Goal: Information Seeking & Learning: Learn about a topic

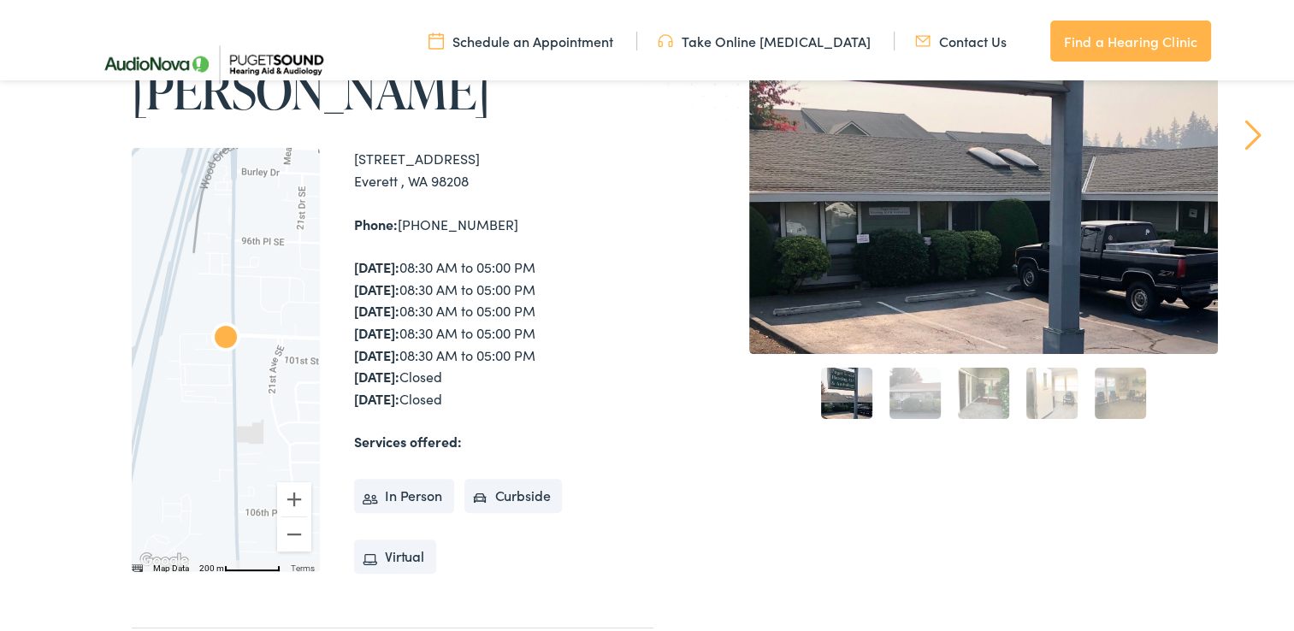
scroll to position [342, 0]
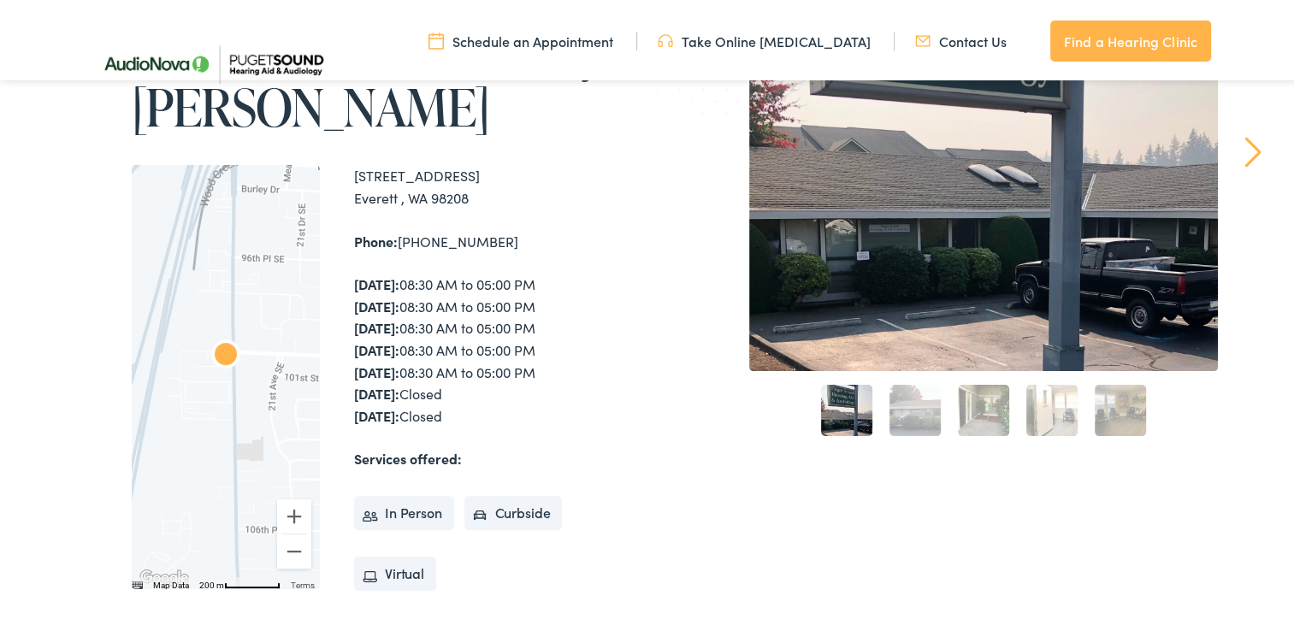
click at [907, 411] on link "2" at bounding box center [914, 406] width 51 height 51
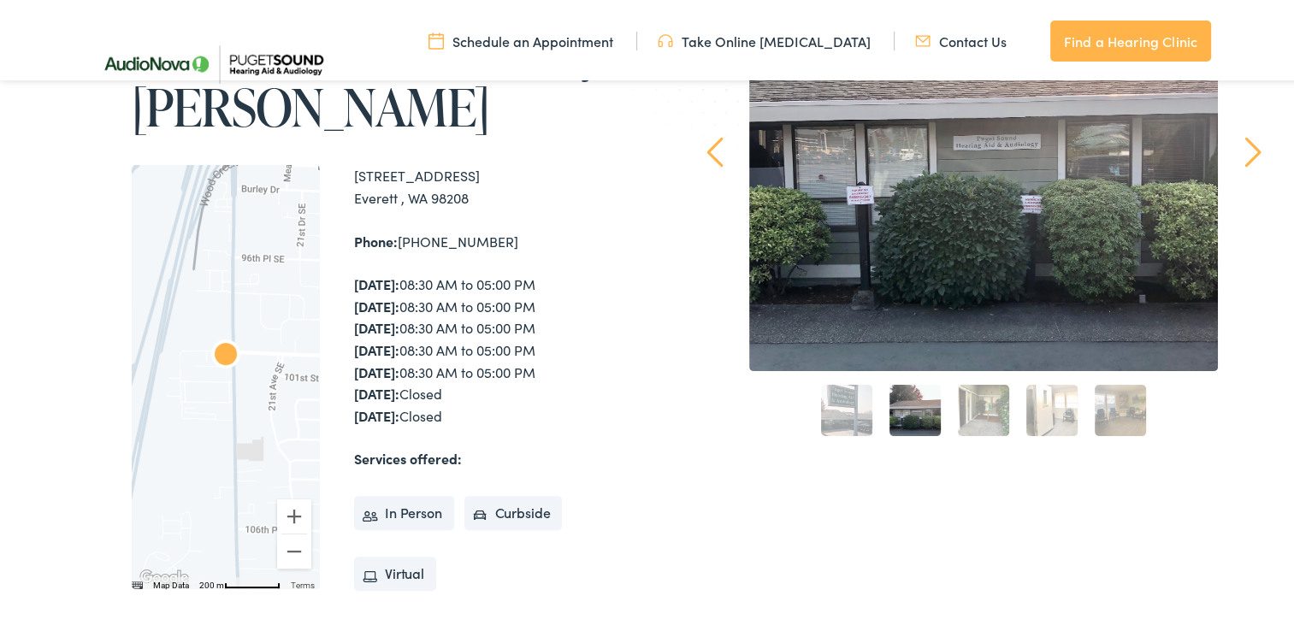
click at [985, 407] on link "3" at bounding box center [983, 406] width 51 height 51
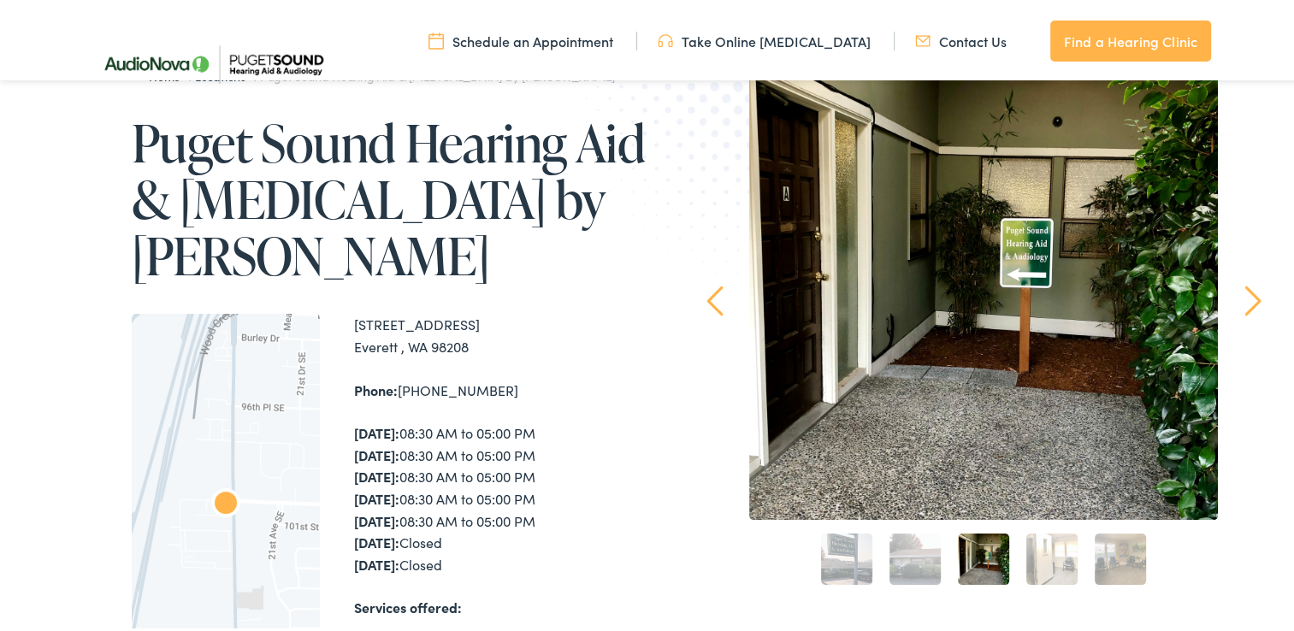
scroll to position [192, 0]
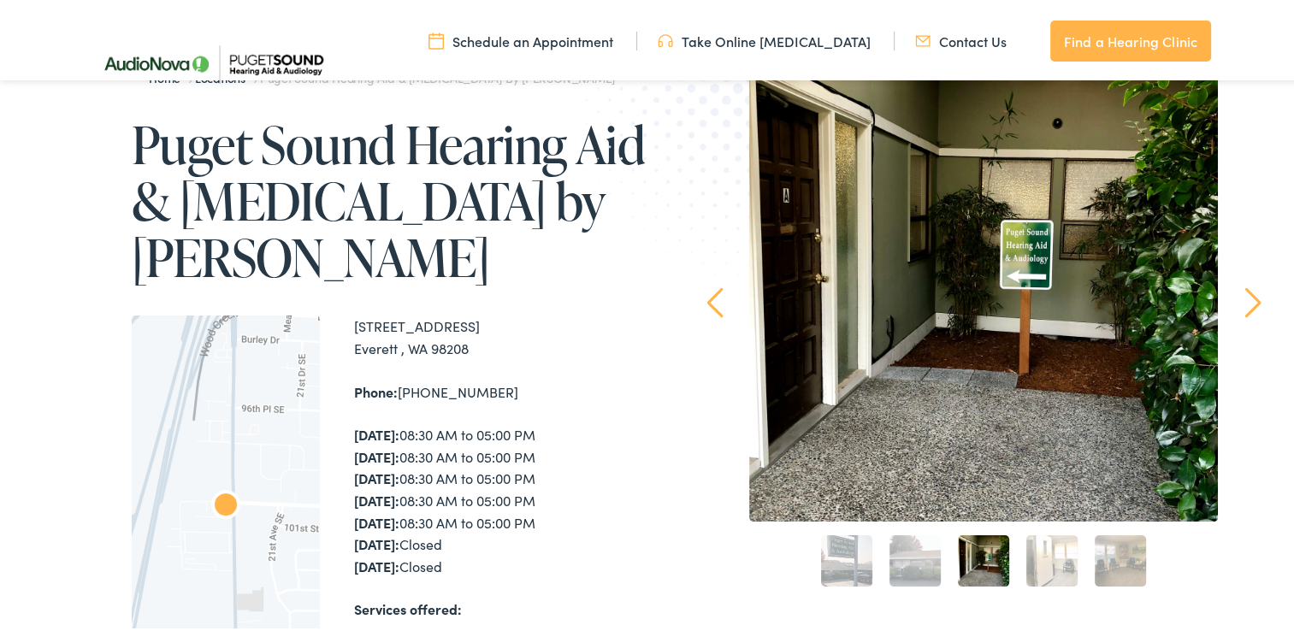
click at [1045, 558] on link "4" at bounding box center [1051, 557] width 51 height 51
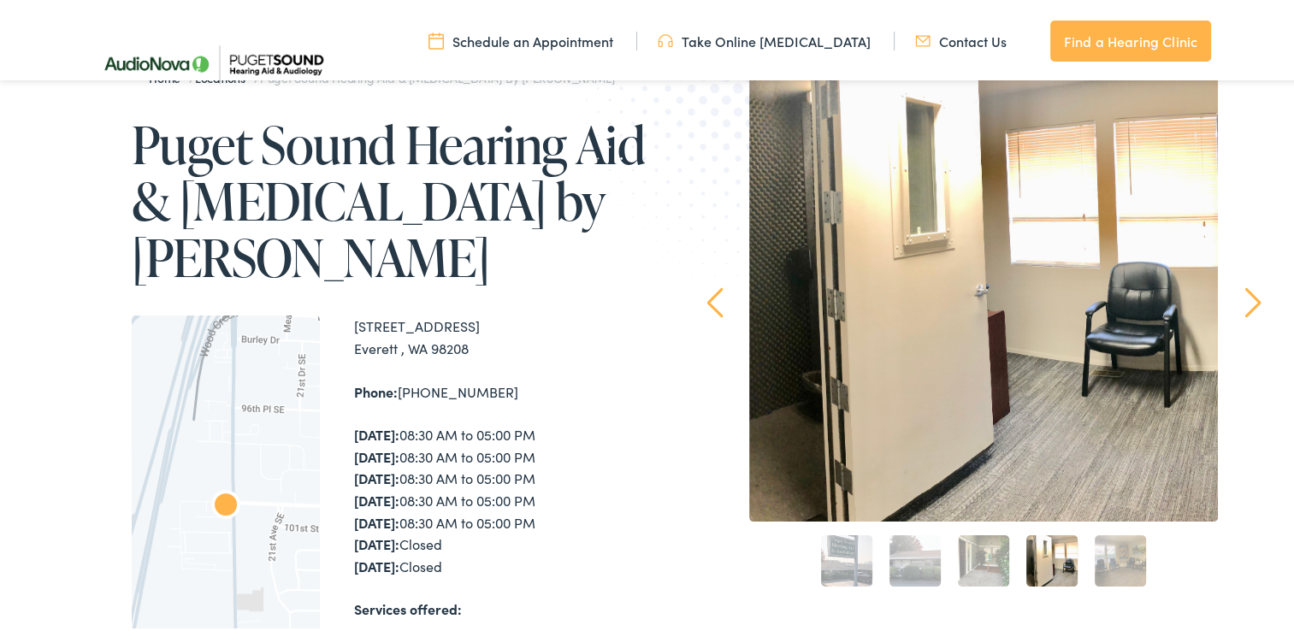
click at [1117, 563] on link "5" at bounding box center [1120, 557] width 51 height 51
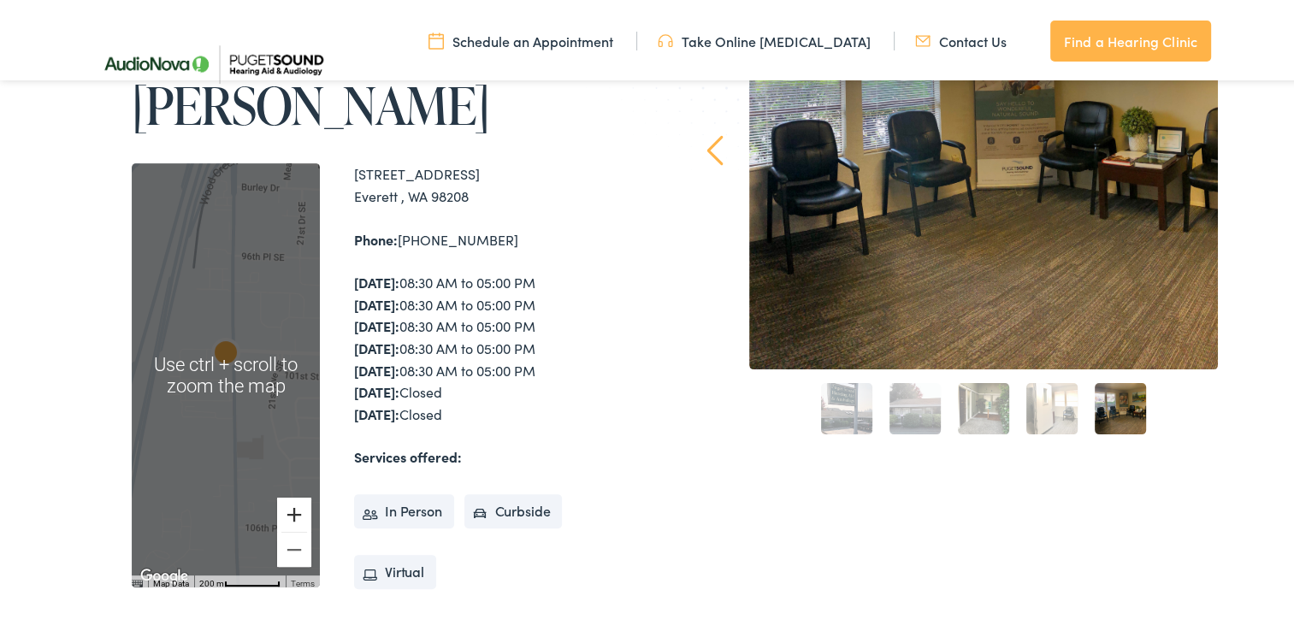
scroll to position [342, 0]
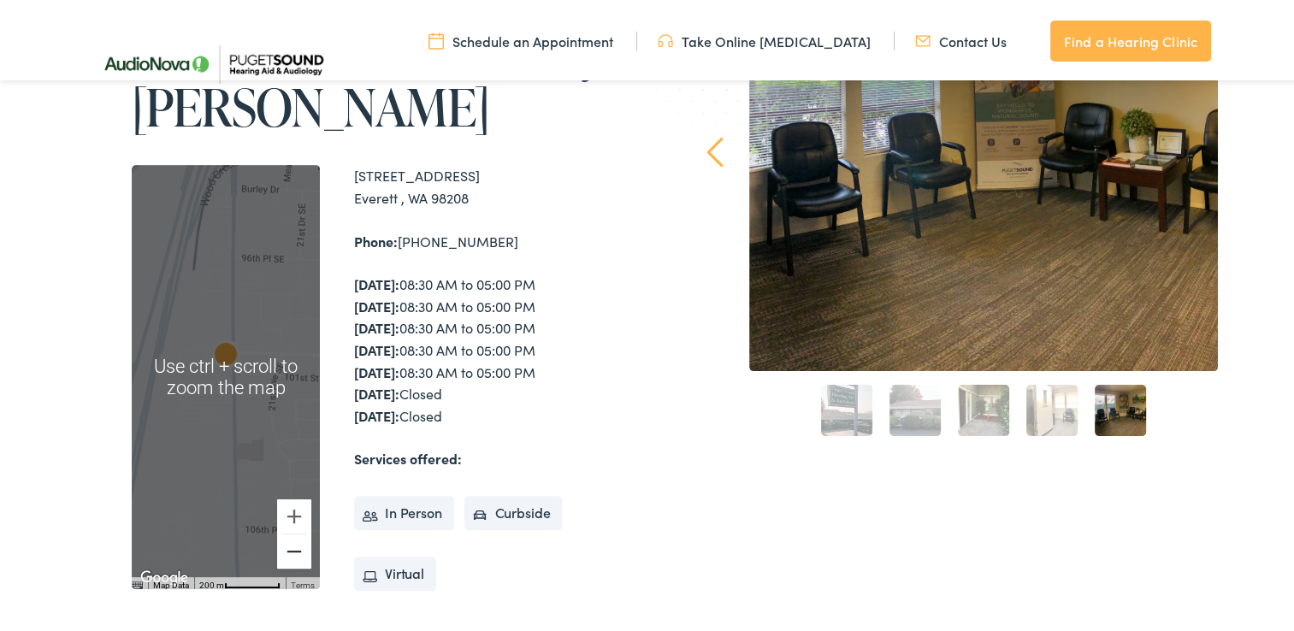
click at [291, 546] on button "Zoom out" at bounding box center [294, 548] width 34 height 34
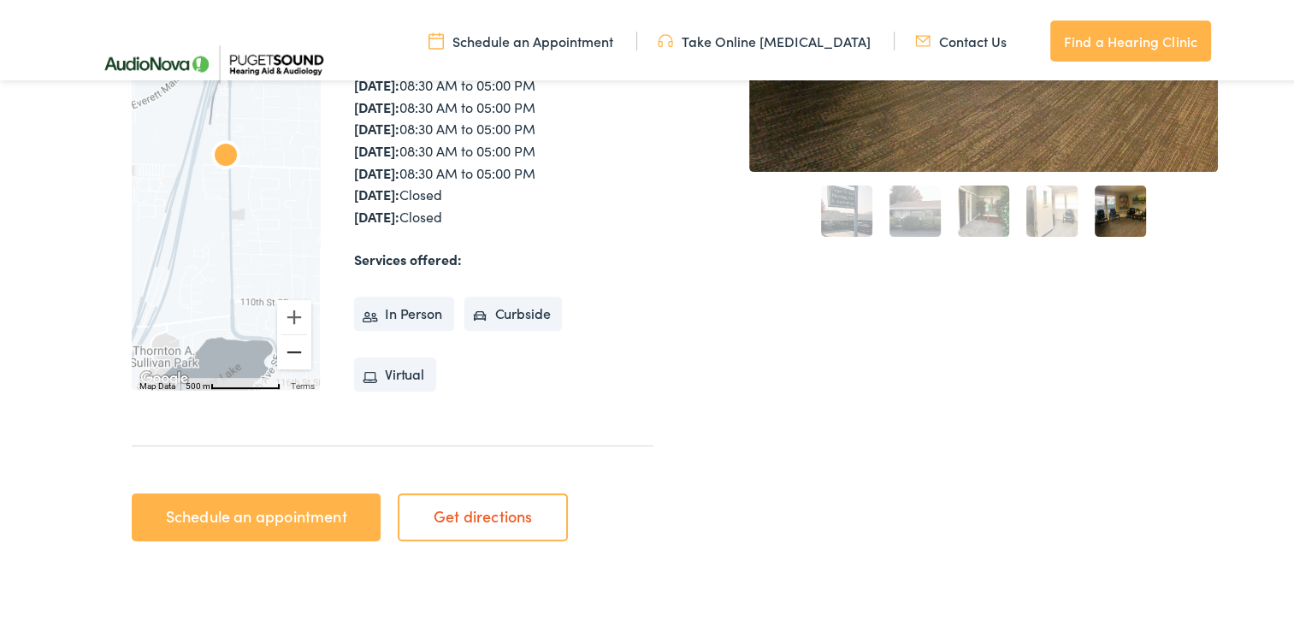
scroll to position [534, 0]
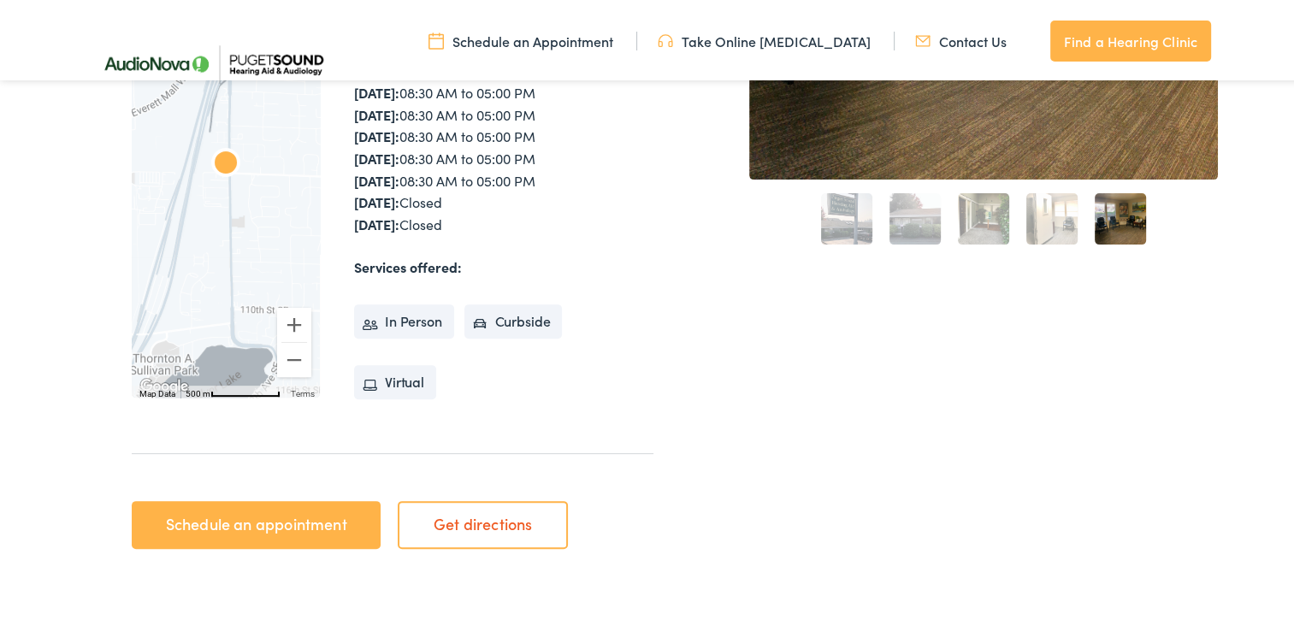
click at [665, 364] on div "Home / Locations / Puget Sound Hearing Aid & [MEDICAL_DATA] by AudioNova Puget …" at bounding box center [653, 134] width 1129 height 852
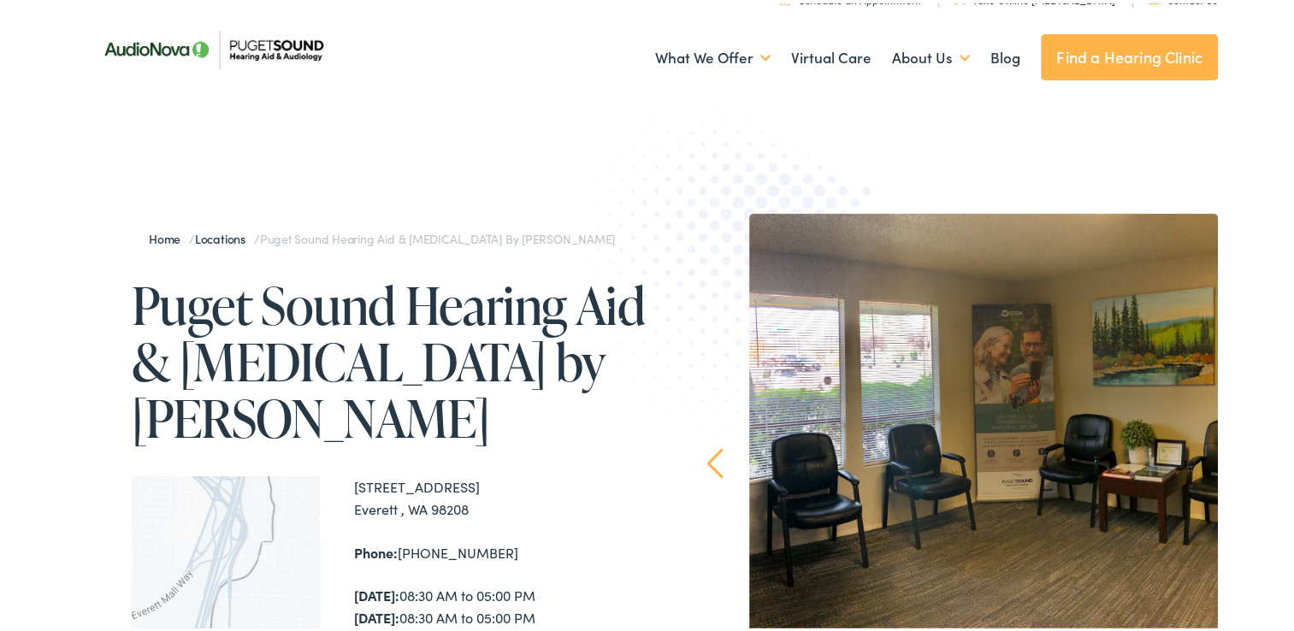
scroll to position [0, 0]
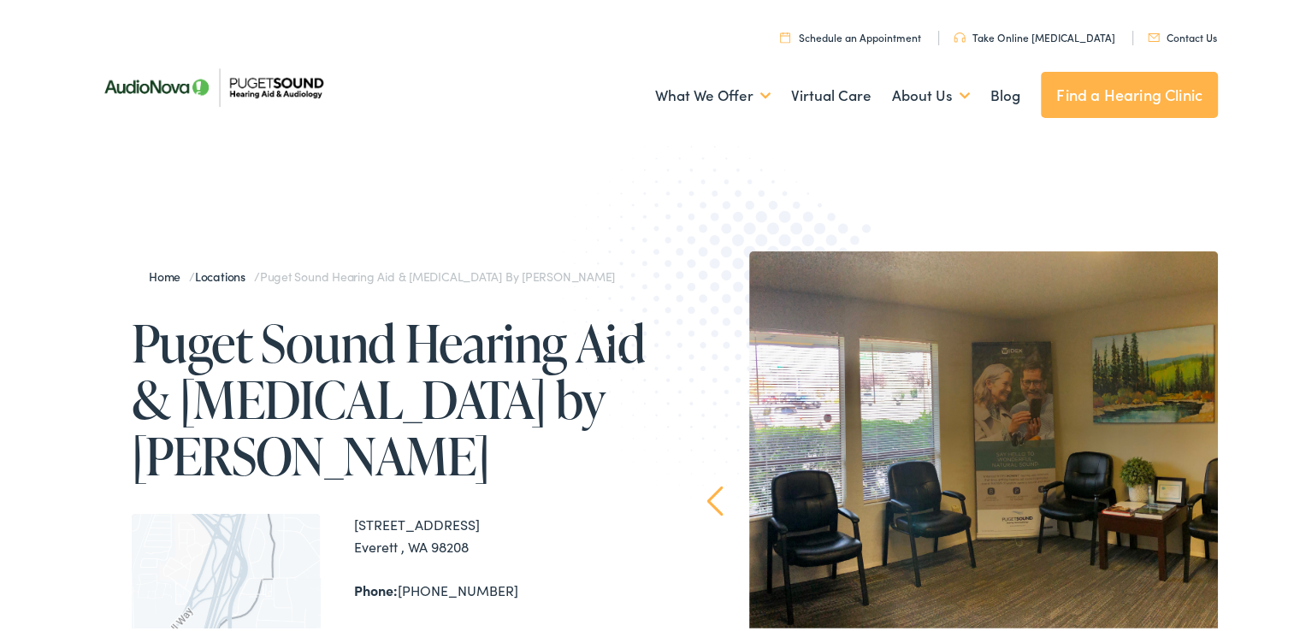
click at [1016, 31] on link "Take Online [MEDICAL_DATA]" at bounding box center [1035, 34] width 162 height 15
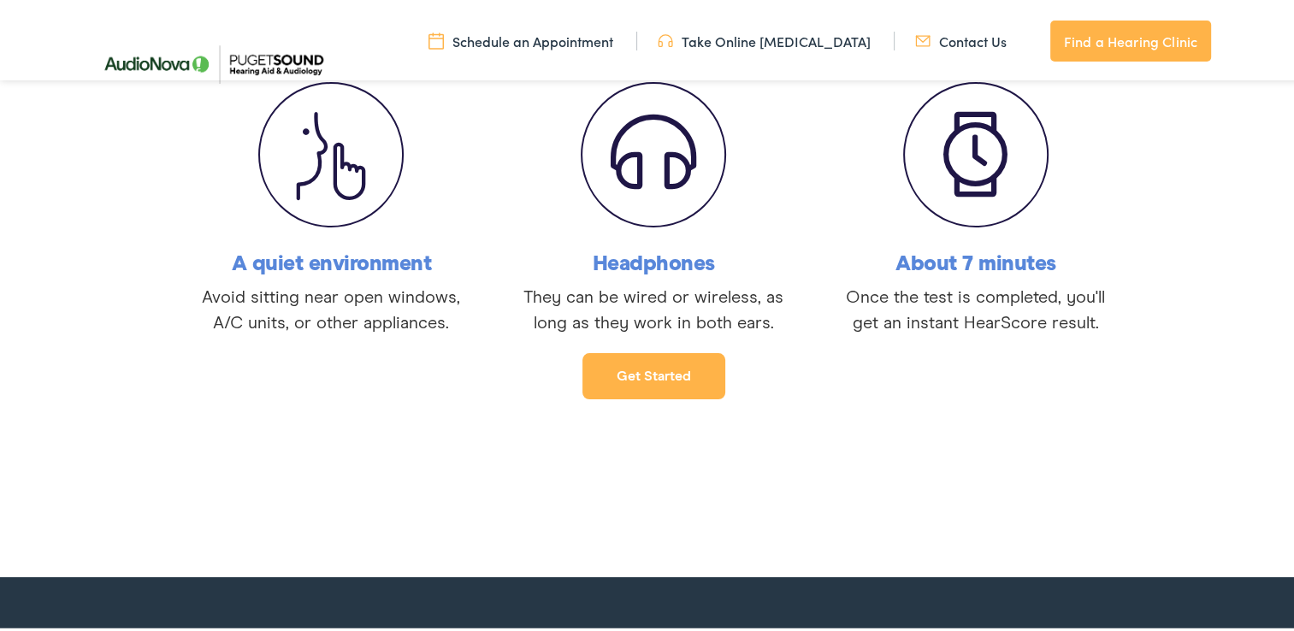
scroll to position [342, 0]
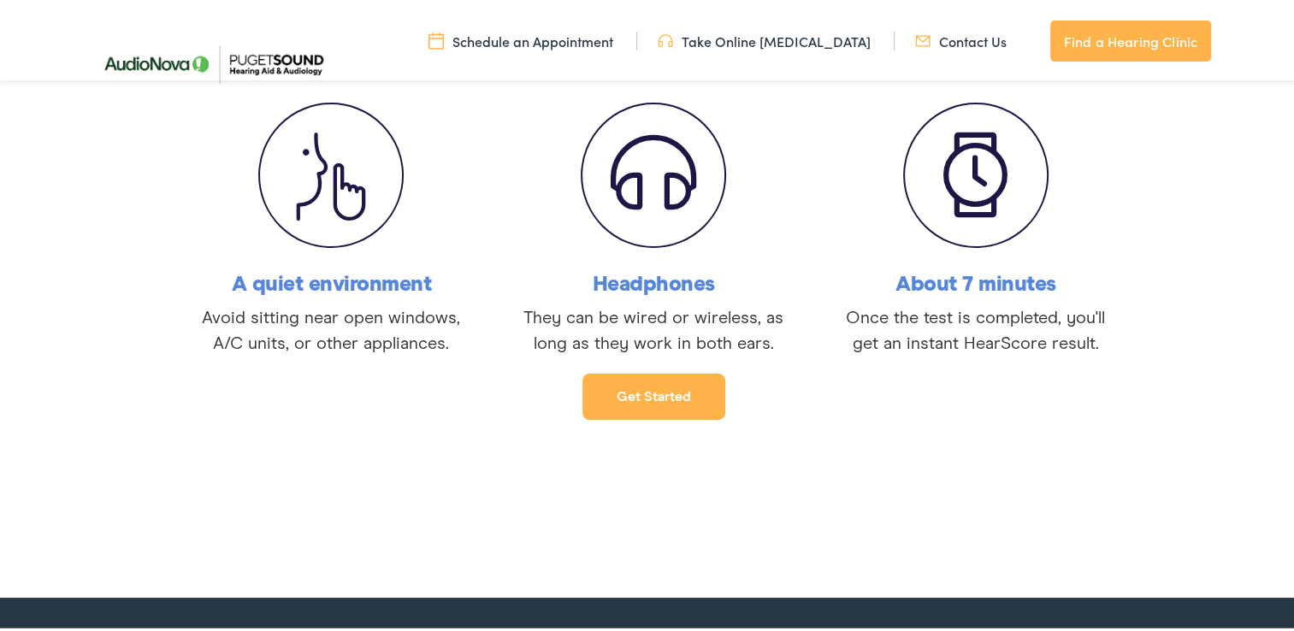
click at [644, 388] on link "Get started" at bounding box center [653, 393] width 143 height 46
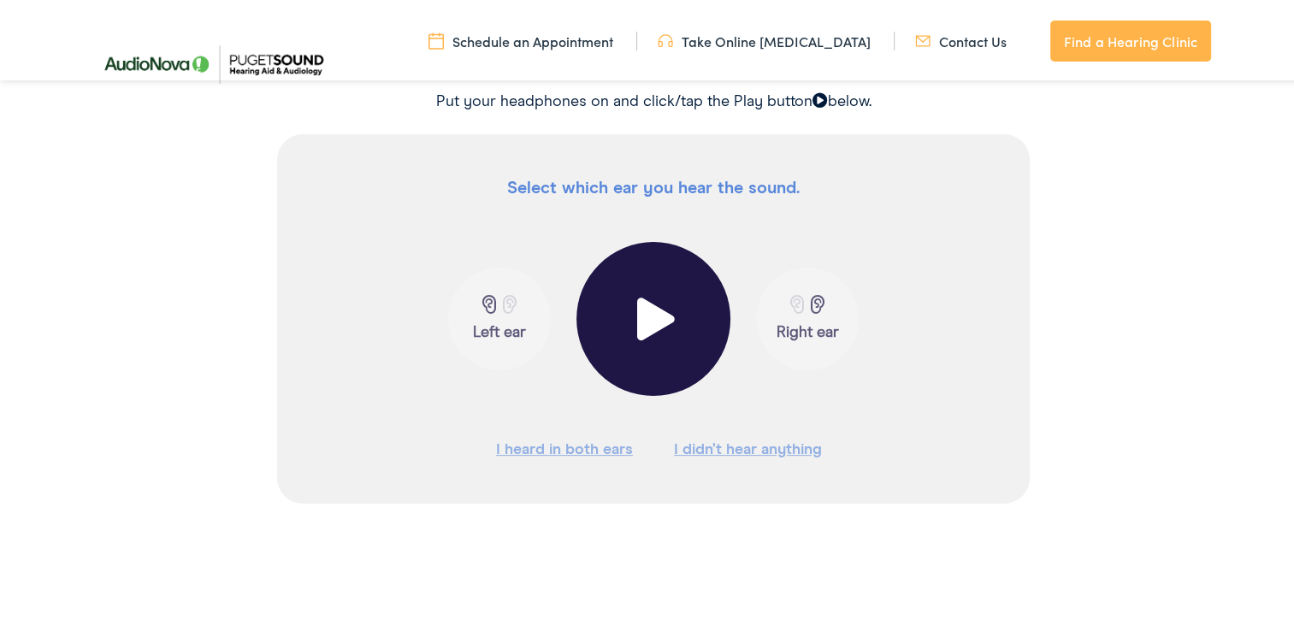
click at [647, 314] on span at bounding box center [654, 315] width 42 height 43
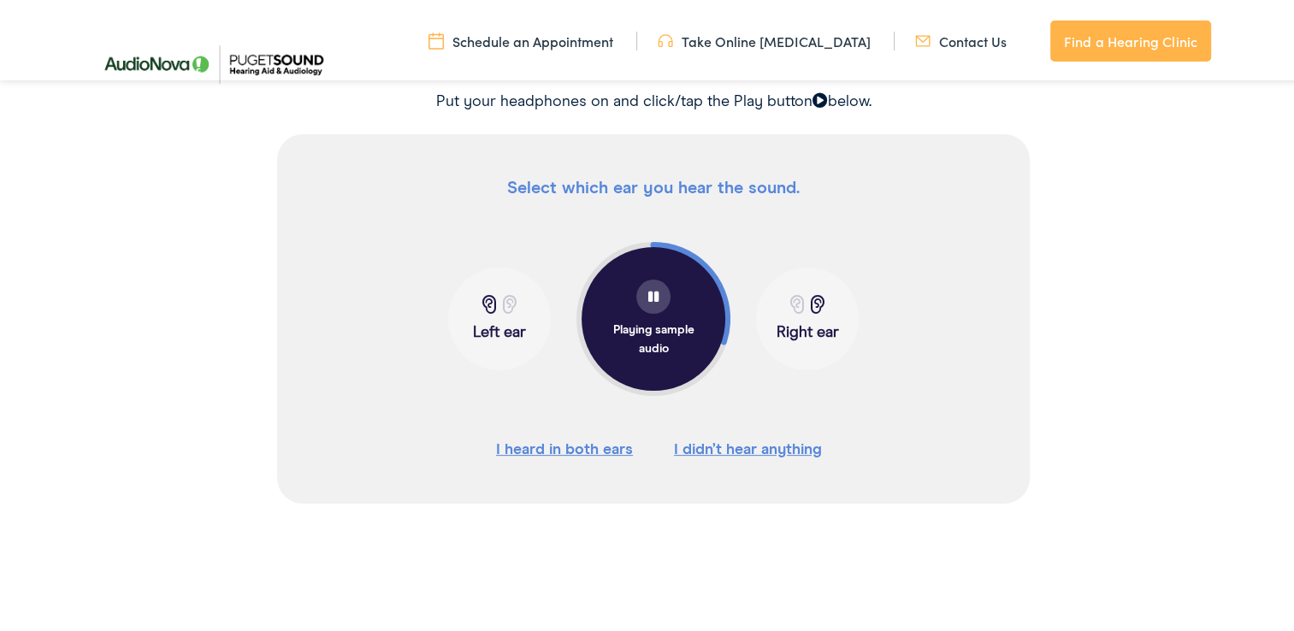
click at [640, 285] on div at bounding box center [653, 293] width 34 height 34
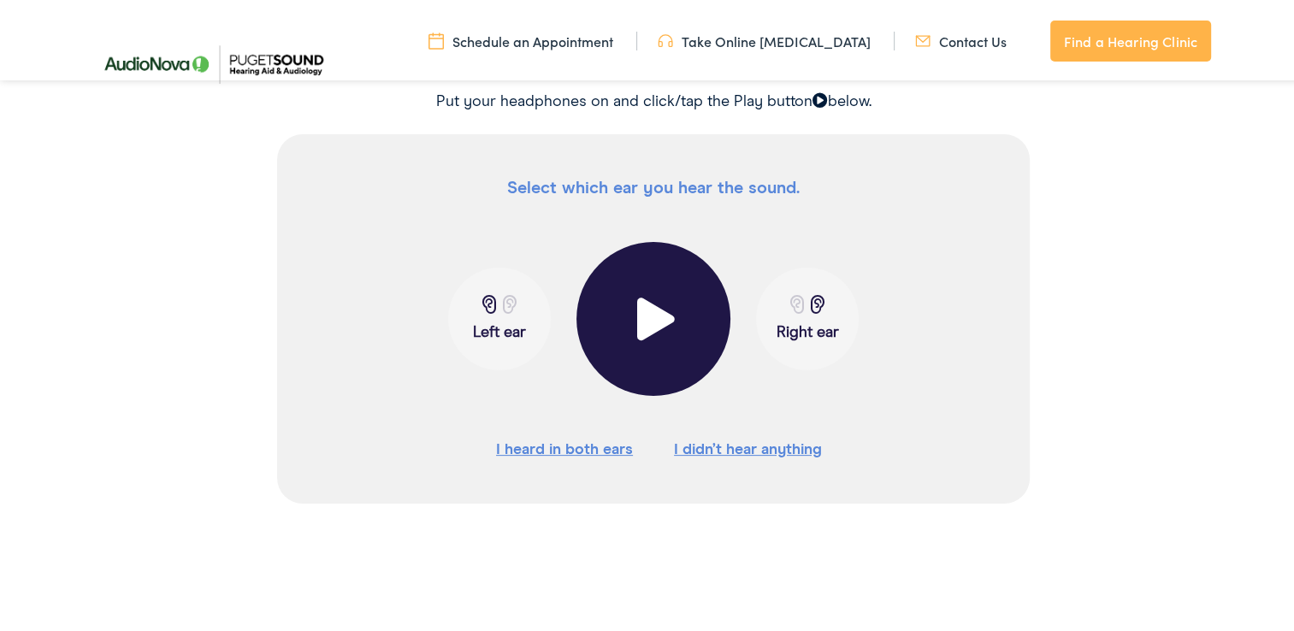
click at [639, 310] on span at bounding box center [654, 315] width 42 height 43
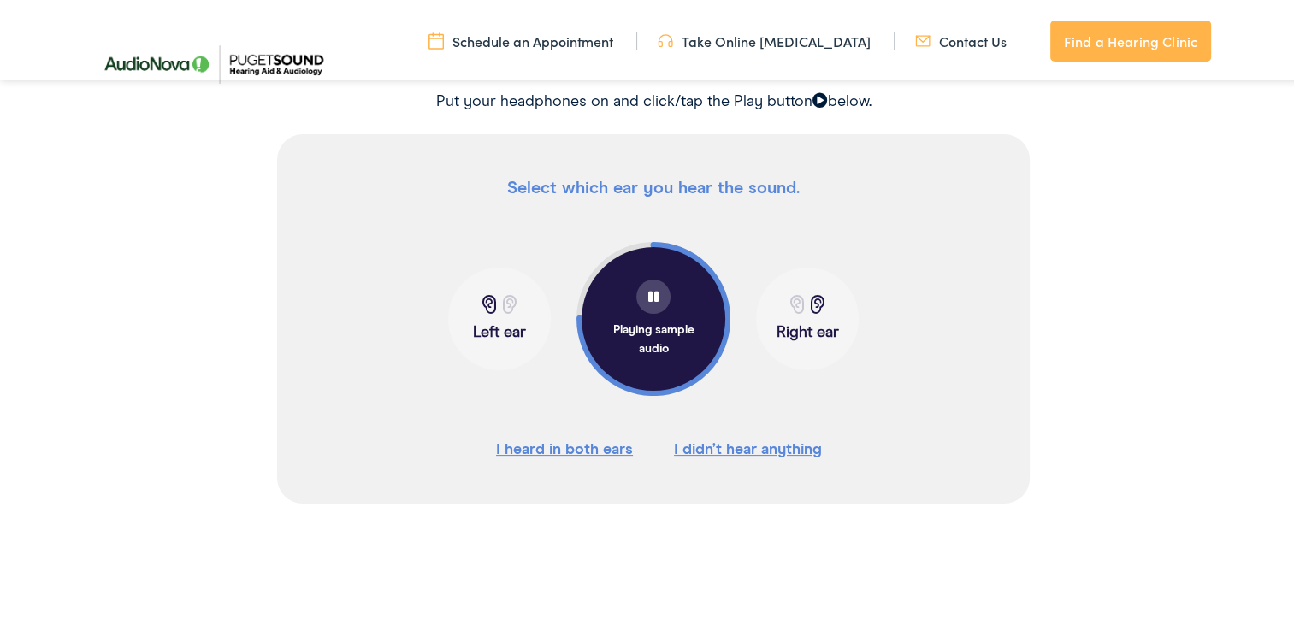
click at [818, 301] on span at bounding box center [817, 301] width 21 height 19
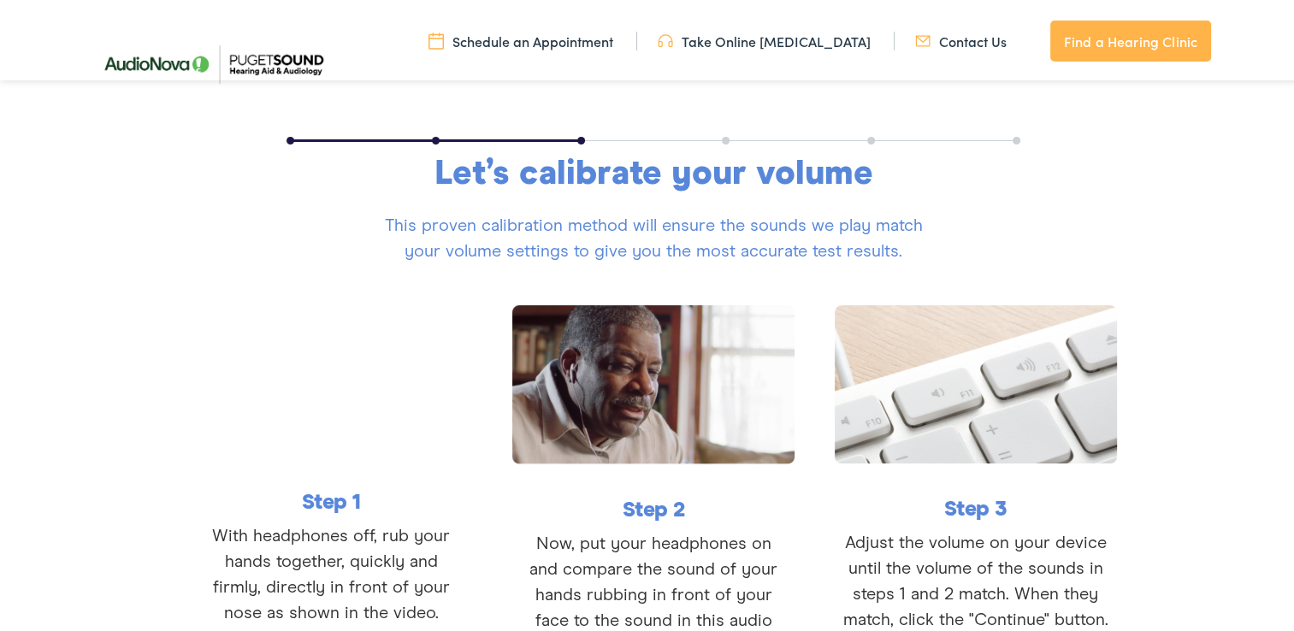
scroll to position [299, 0]
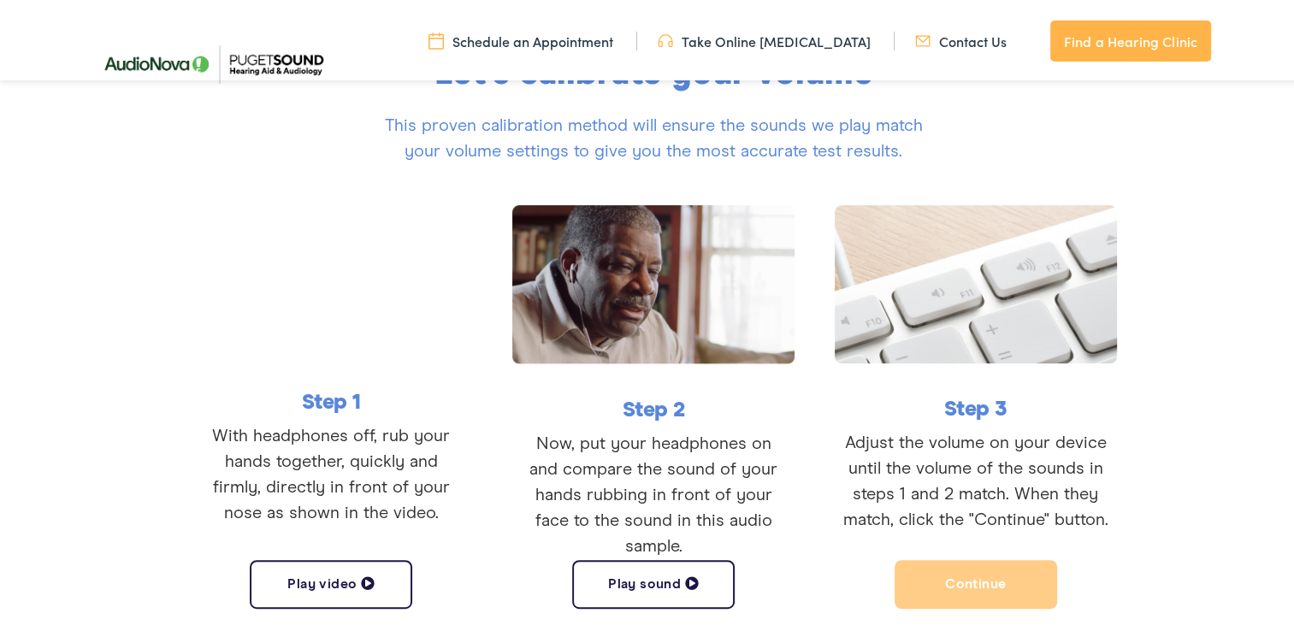
click at [316, 575] on button "Play video" at bounding box center [331, 581] width 162 height 49
click at [653, 583] on button "Play sound" at bounding box center [653, 581] width 162 height 49
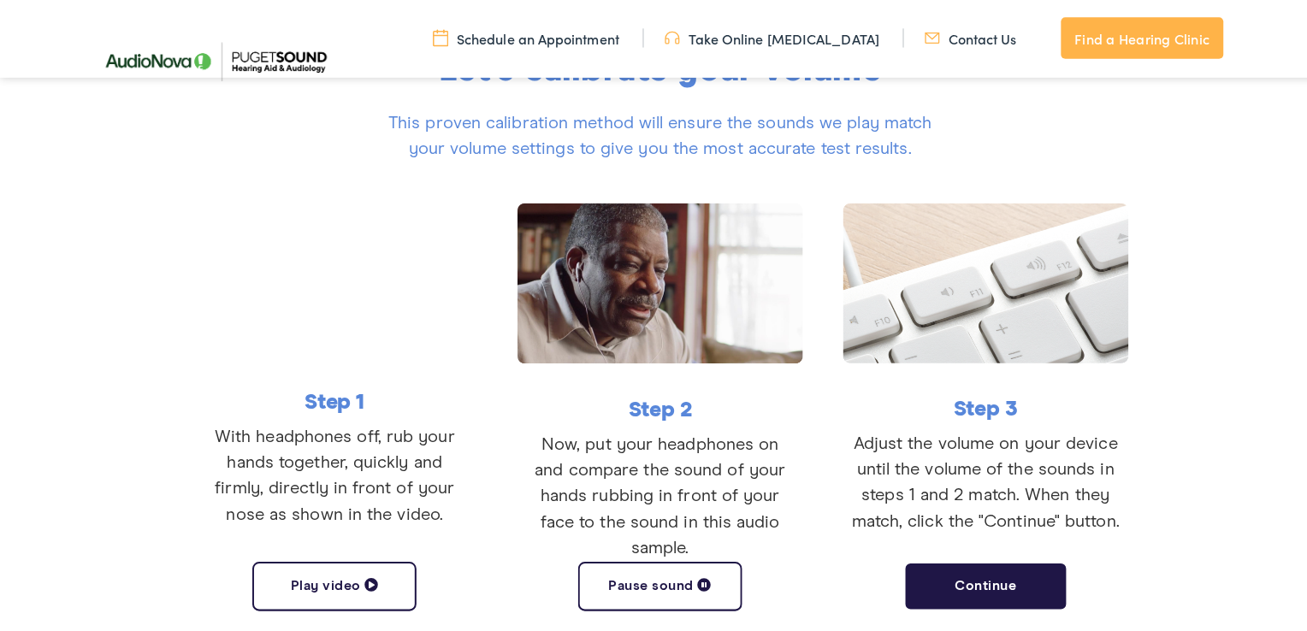
scroll to position [334, 0]
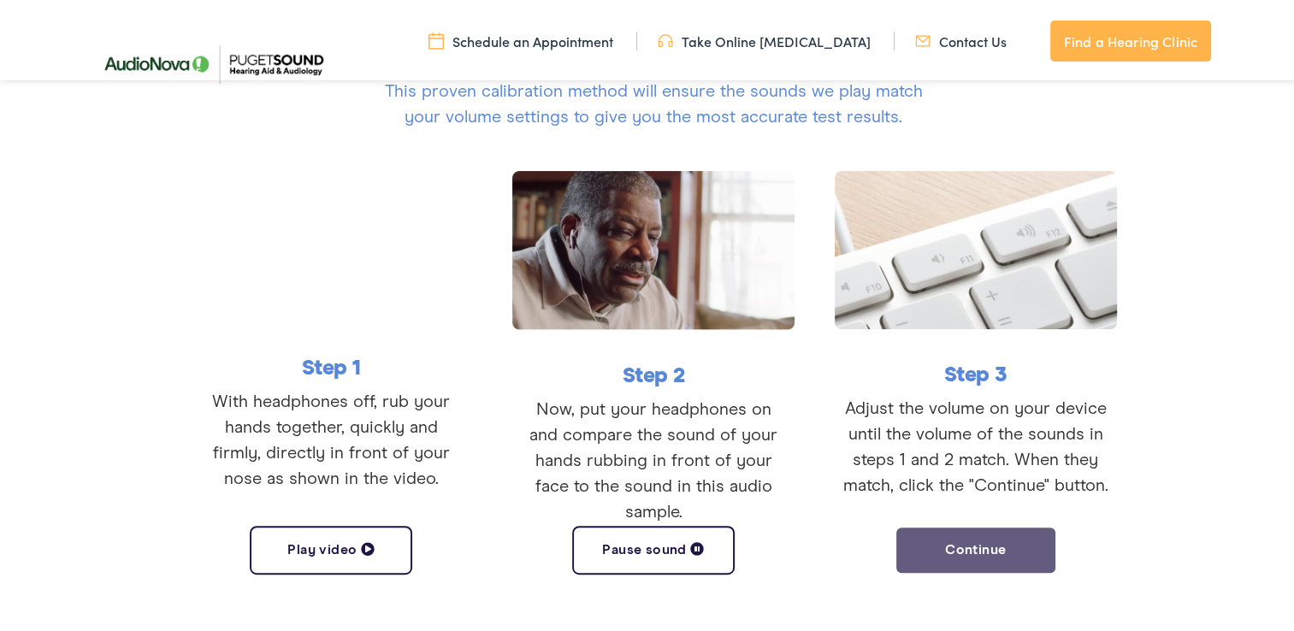
click at [958, 535] on button "Continue" at bounding box center [976, 547] width 162 height 49
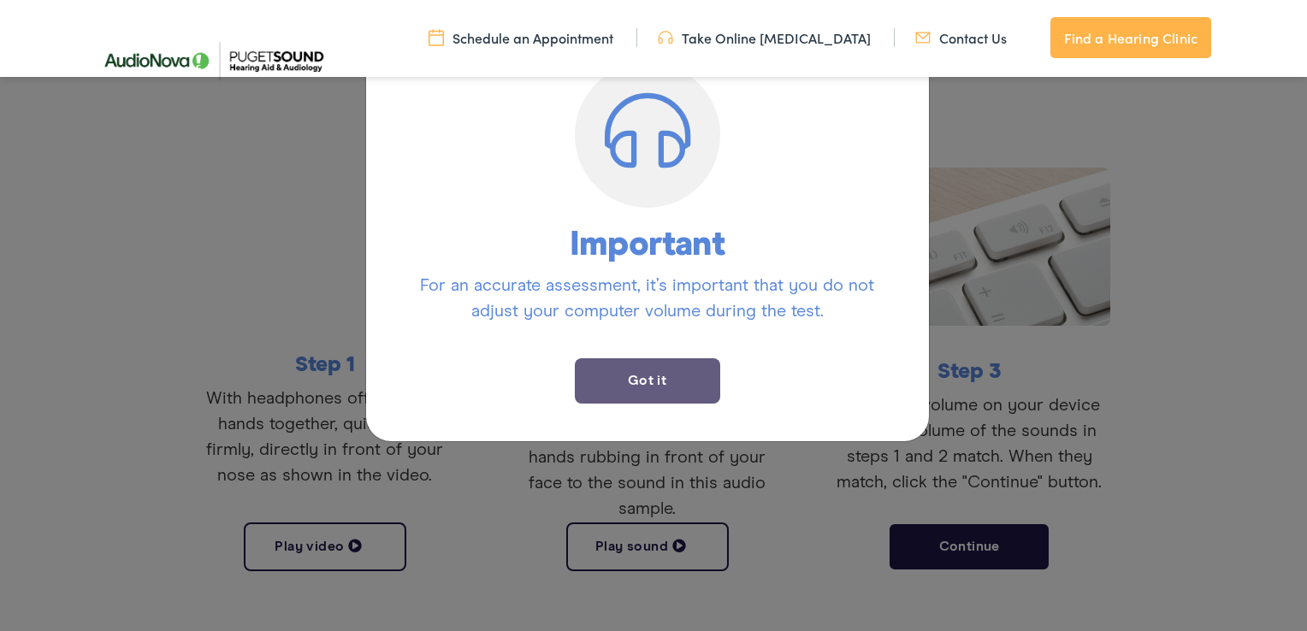
click at [661, 381] on button "Got it" at bounding box center [647, 380] width 145 height 45
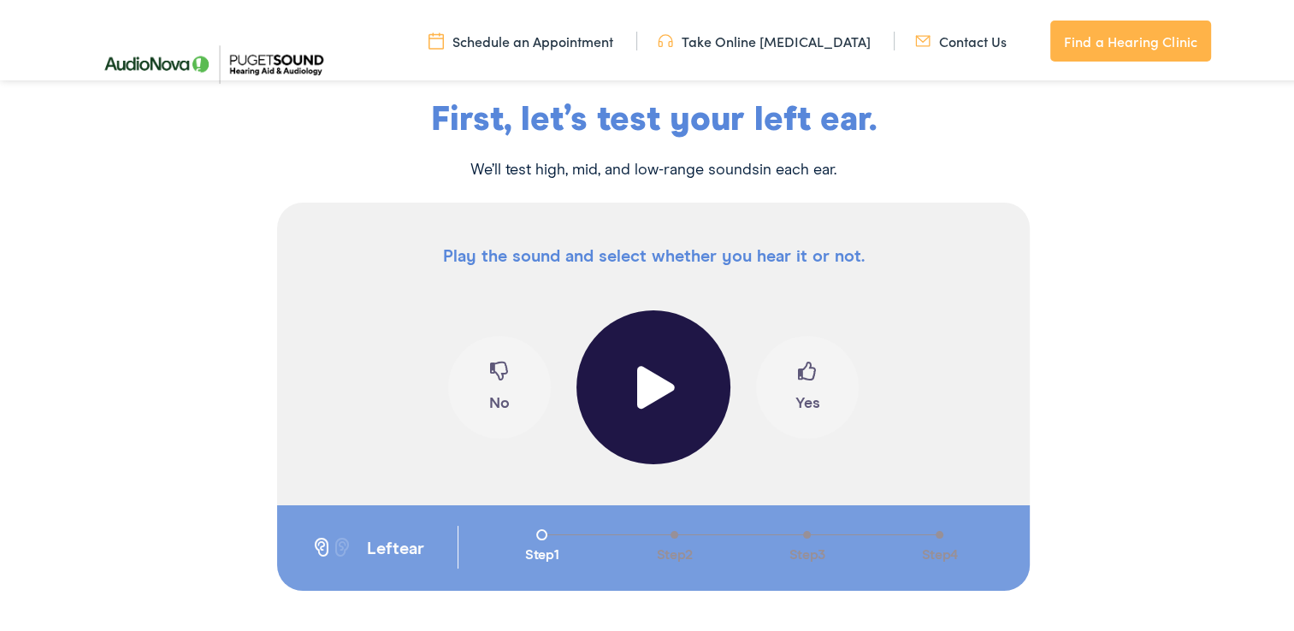
scroll to position [286, 0]
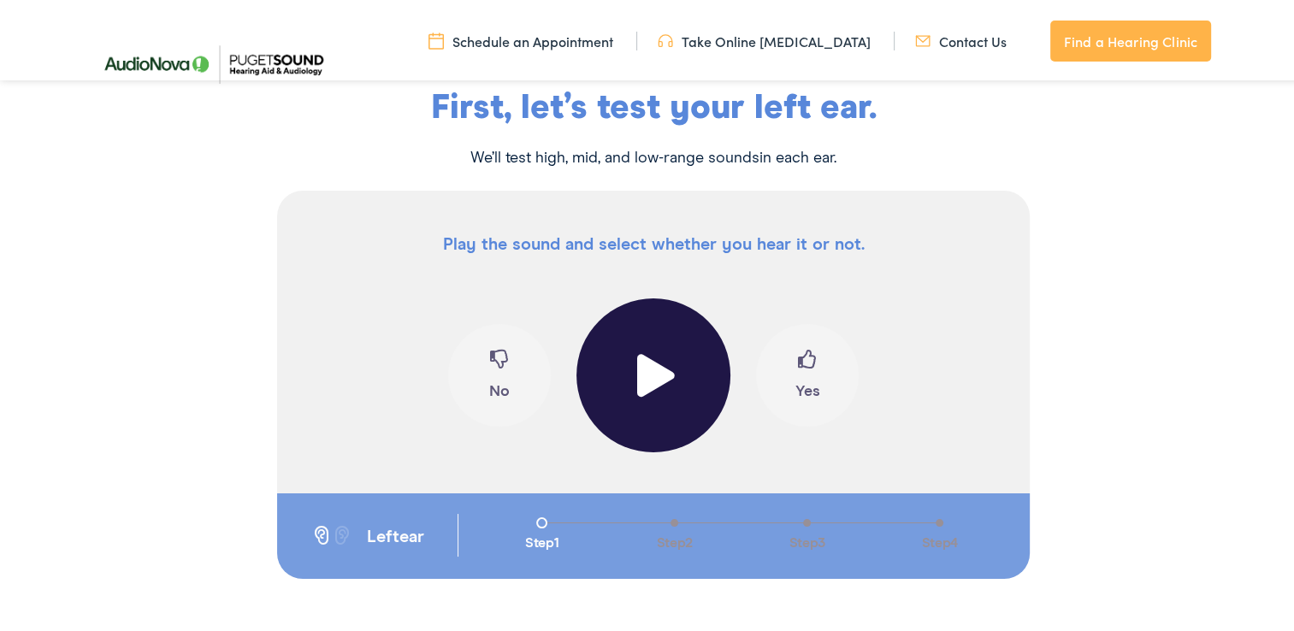
click at [636, 375] on span at bounding box center [654, 372] width 42 height 43
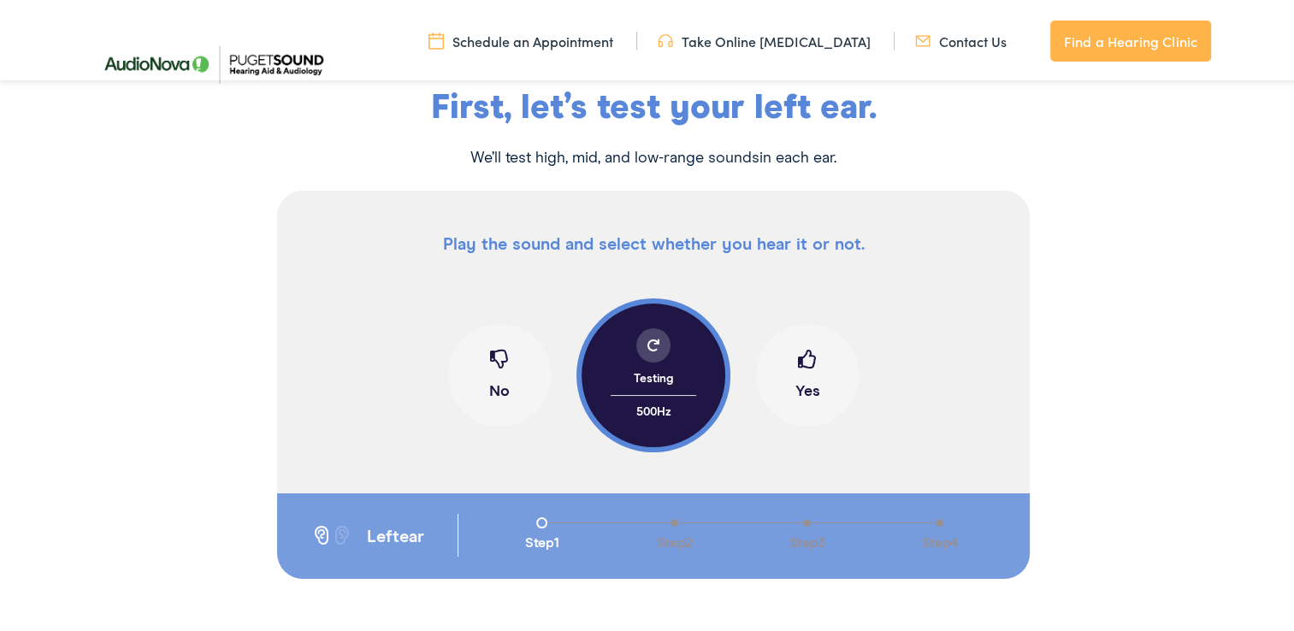
click at [310, 529] on span at bounding box center [320, 532] width 21 height 19
click at [808, 352] on span at bounding box center [807, 362] width 19 height 32
click at [805, 358] on span at bounding box center [807, 362] width 19 height 32
click at [493, 355] on span at bounding box center [499, 362] width 19 height 32
click at [807, 359] on span at bounding box center [807, 362] width 19 height 32
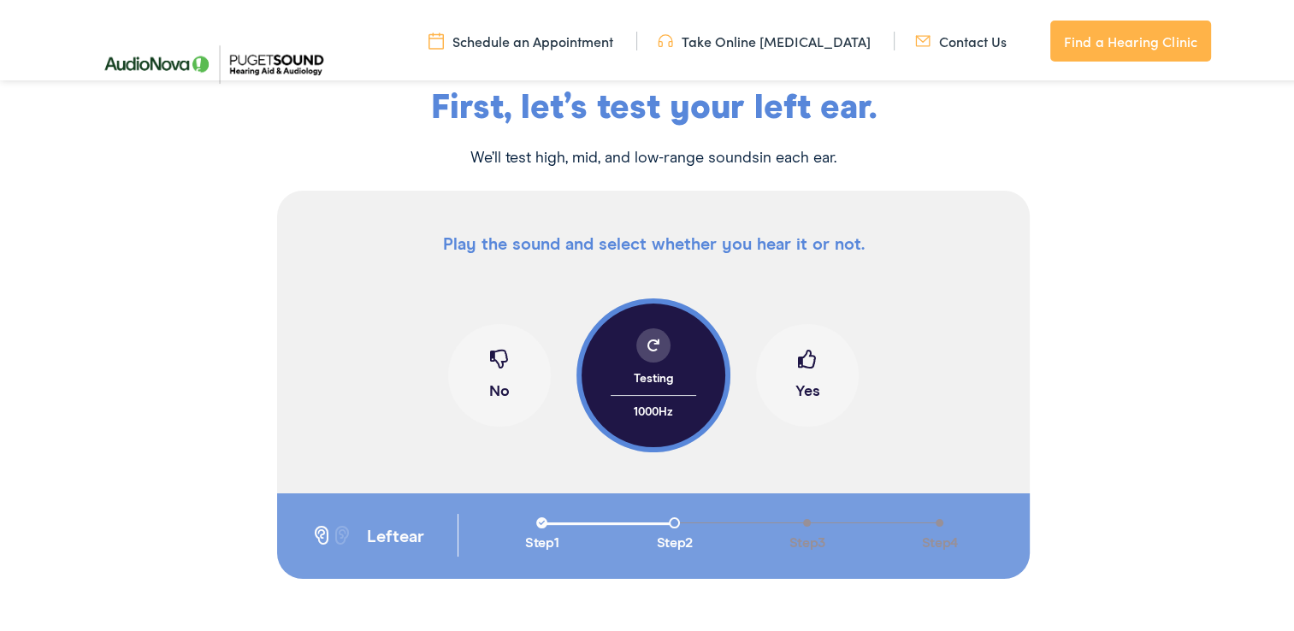
click at [807, 359] on span at bounding box center [807, 362] width 19 height 32
click at [490, 357] on span at bounding box center [499, 362] width 19 height 32
click at [801, 356] on span at bounding box center [807, 362] width 19 height 32
click at [493, 357] on span at bounding box center [499, 362] width 19 height 32
click at [490, 354] on span at bounding box center [499, 362] width 19 height 32
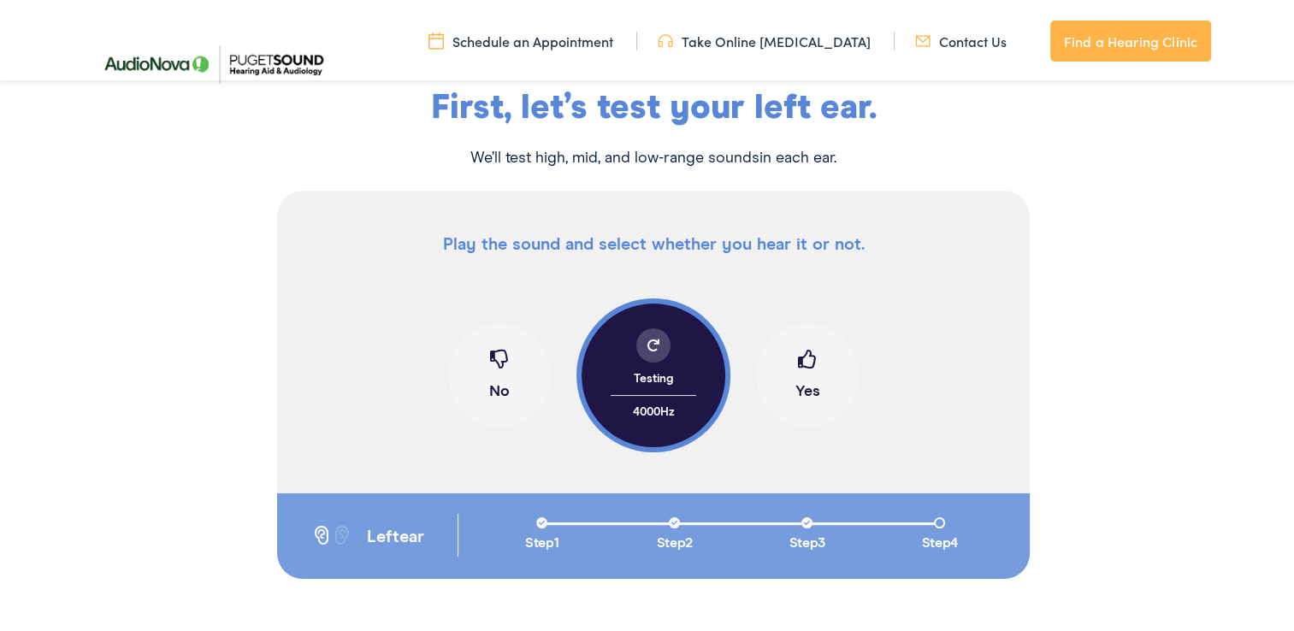
click at [490, 354] on span at bounding box center [499, 362] width 19 height 32
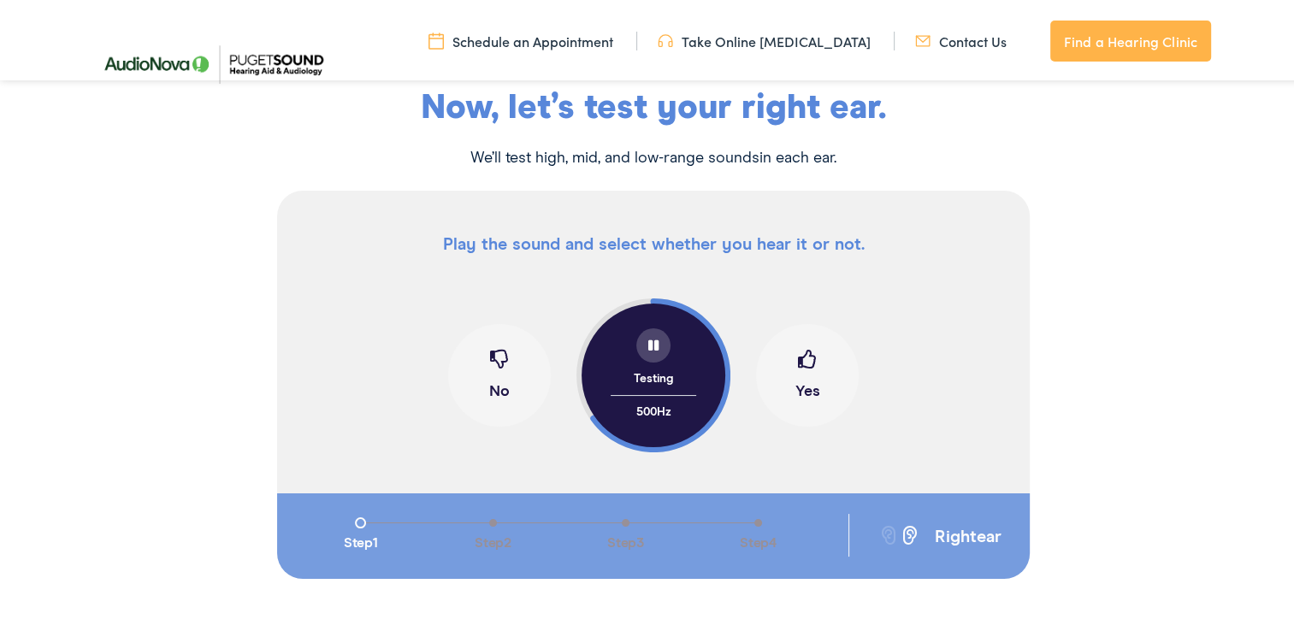
click at [798, 352] on span at bounding box center [807, 362] width 19 height 32
click at [492, 369] on span at bounding box center [499, 362] width 19 height 32
click at [798, 362] on span at bounding box center [807, 362] width 19 height 32
click at [499, 365] on span at bounding box center [499, 362] width 19 height 32
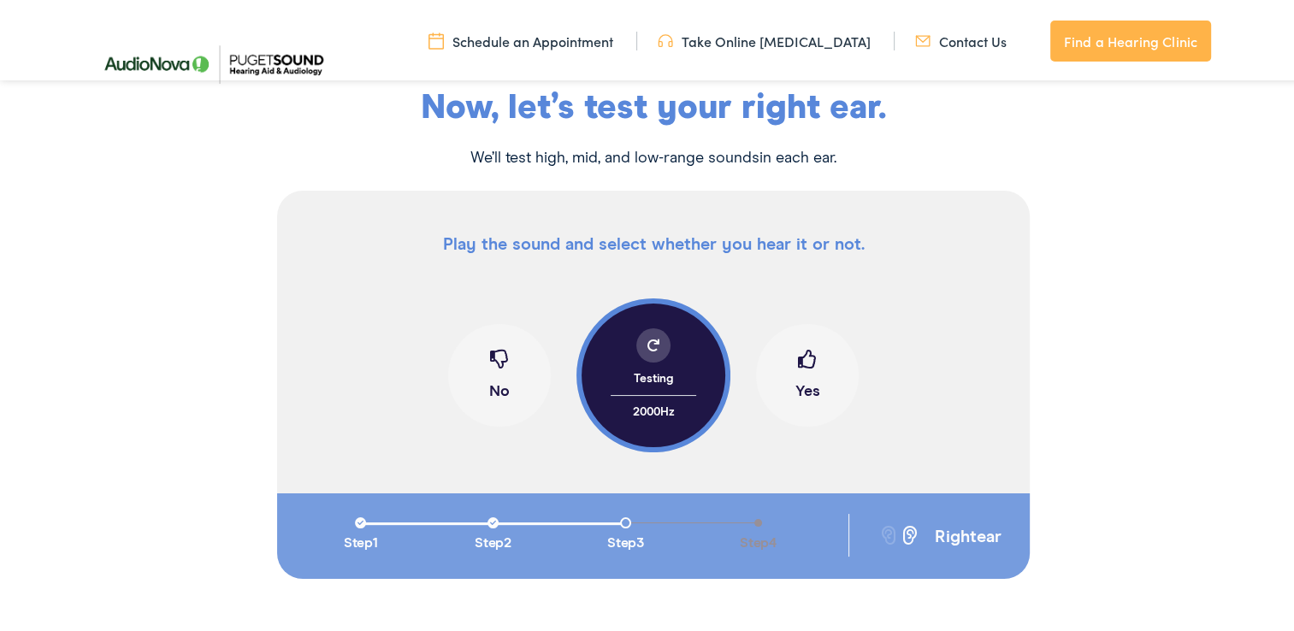
click at [499, 365] on span at bounding box center [499, 362] width 19 height 32
click at [805, 363] on span at bounding box center [807, 362] width 19 height 32
click at [649, 337] on span at bounding box center [653, 342] width 12 height 12
click at [496, 357] on span at bounding box center [499, 362] width 19 height 32
click at [493, 352] on span at bounding box center [499, 362] width 19 height 32
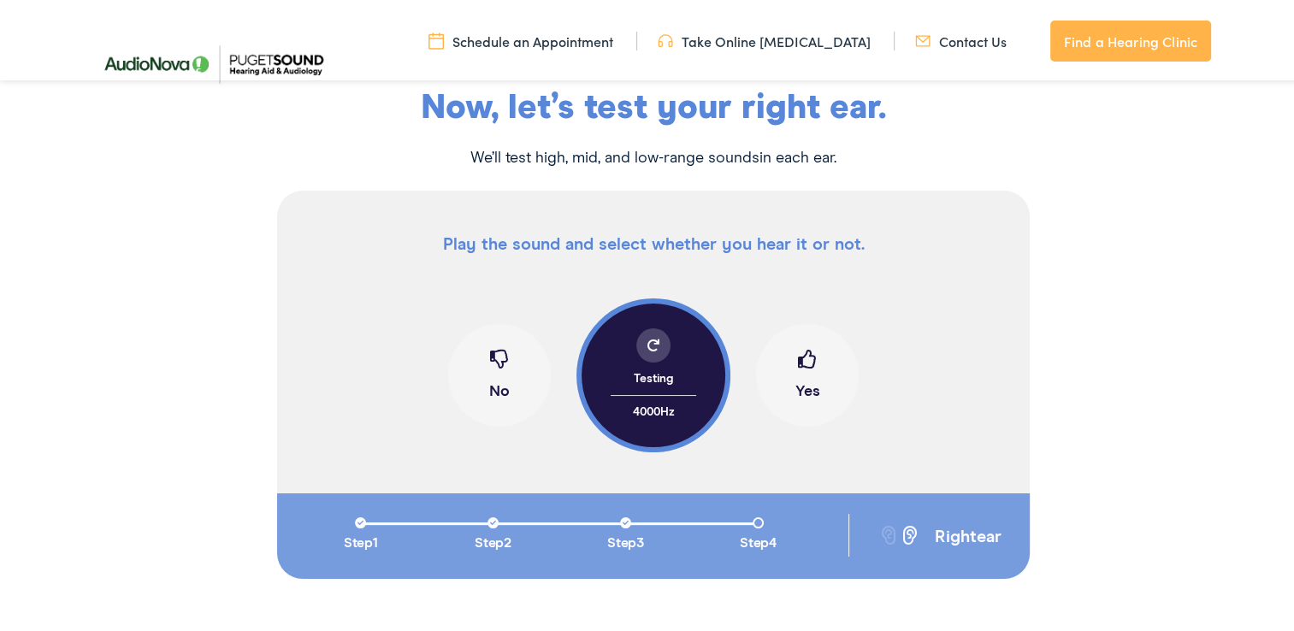
click at [493, 352] on span at bounding box center [499, 362] width 19 height 32
click at [650, 339] on span at bounding box center [653, 342] width 12 height 12
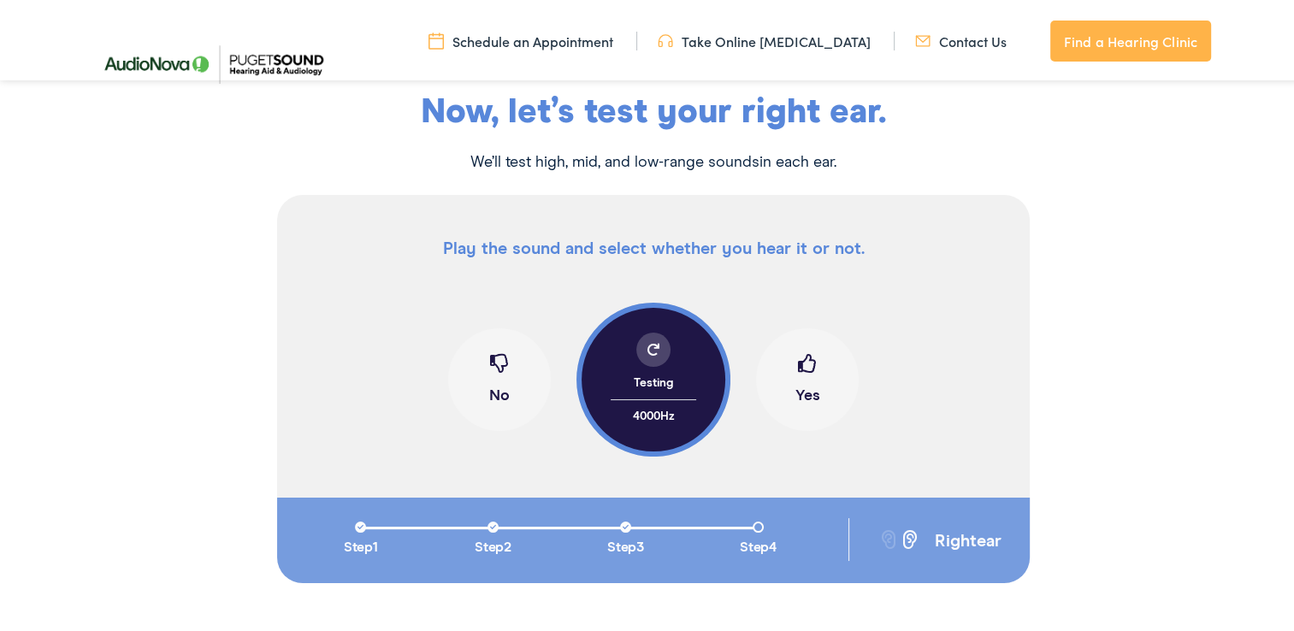
click at [496, 351] on span at bounding box center [499, 367] width 19 height 32
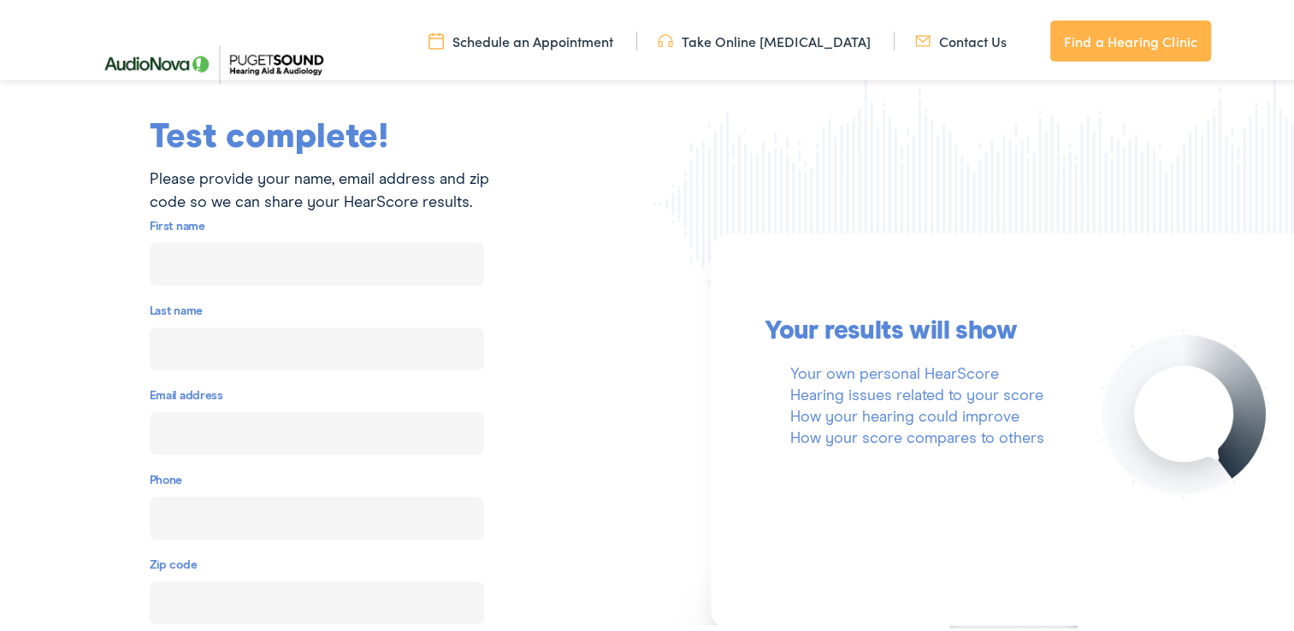
scroll to position [200, 0]
